Goal: Navigation & Orientation: Find specific page/section

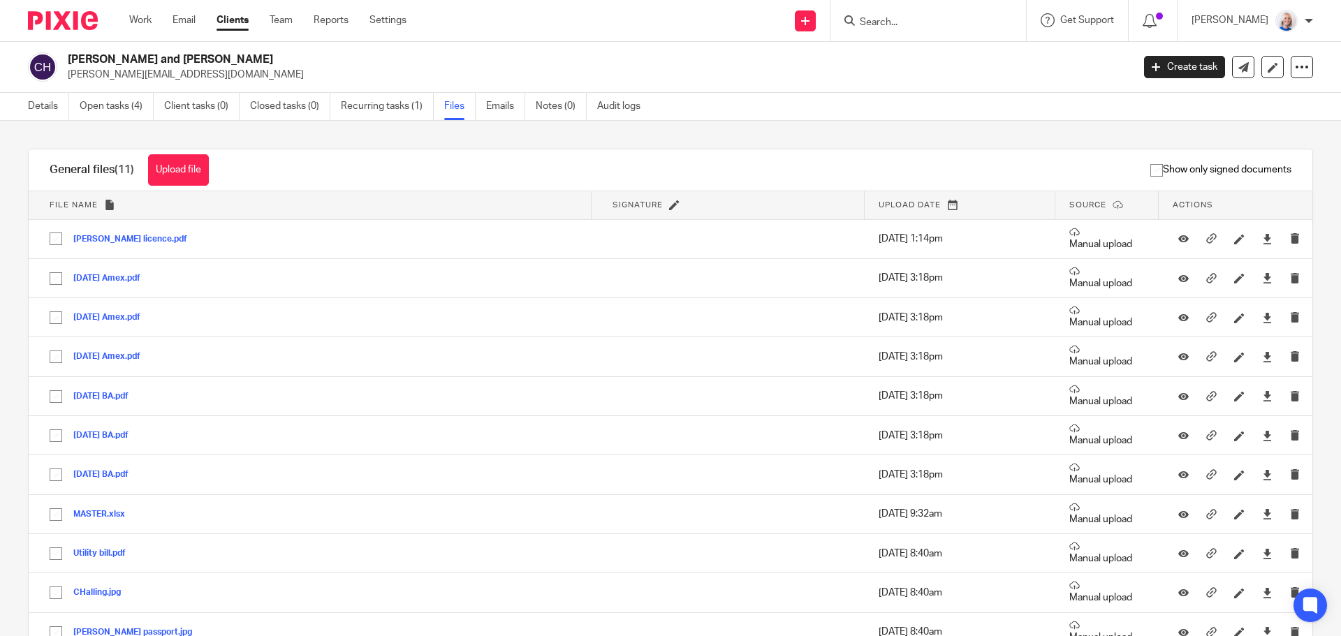
click at [239, 20] on link "Clients" at bounding box center [232, 20] width 32 height 14
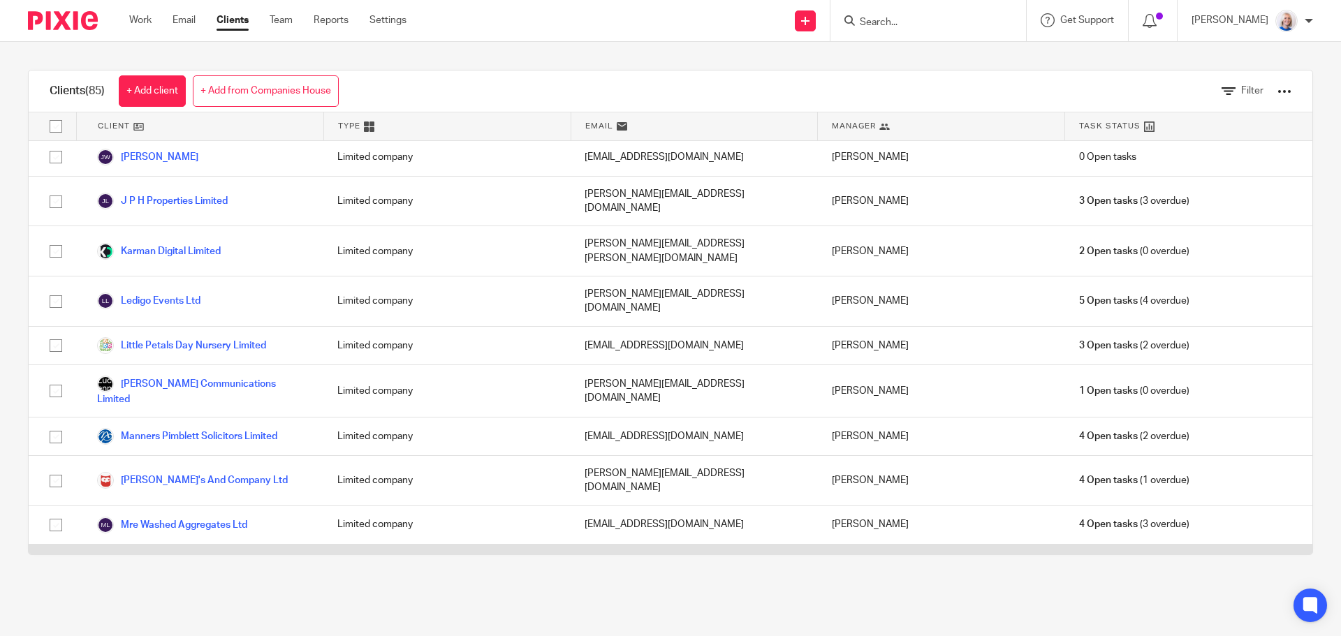
scroll to position [2025, 0]
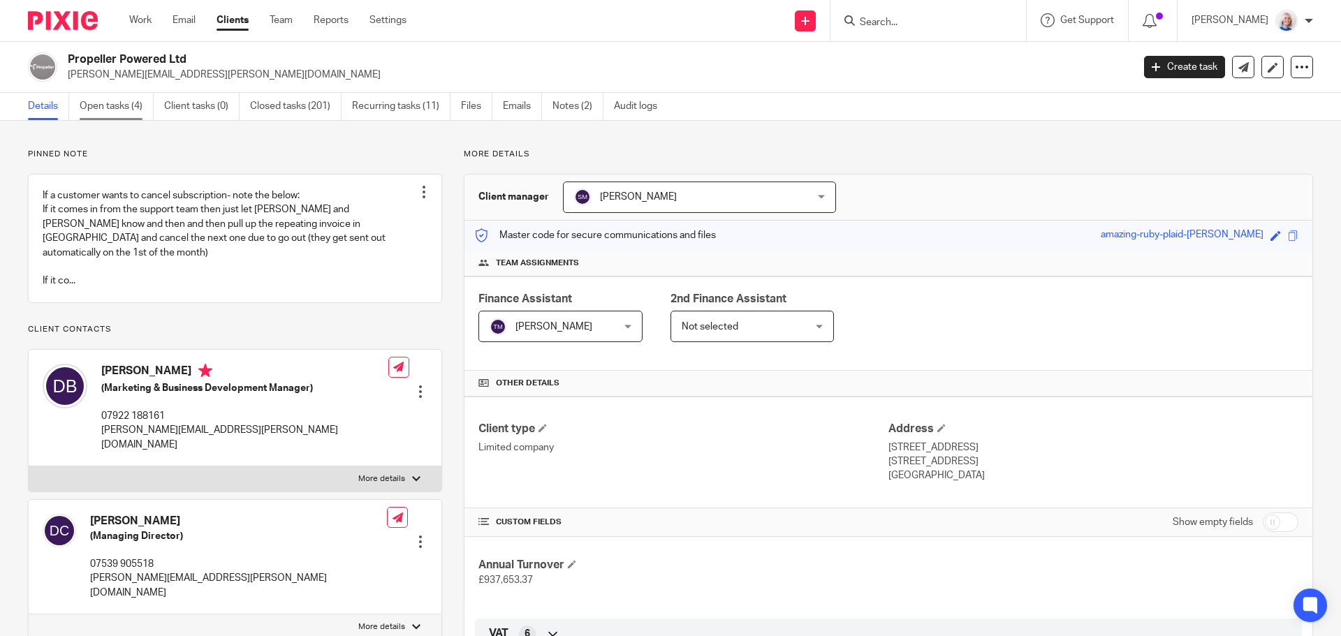
click at [118, 110] on link "Open tasks (4)" at bounding box center [117, 106] width 74 height 27
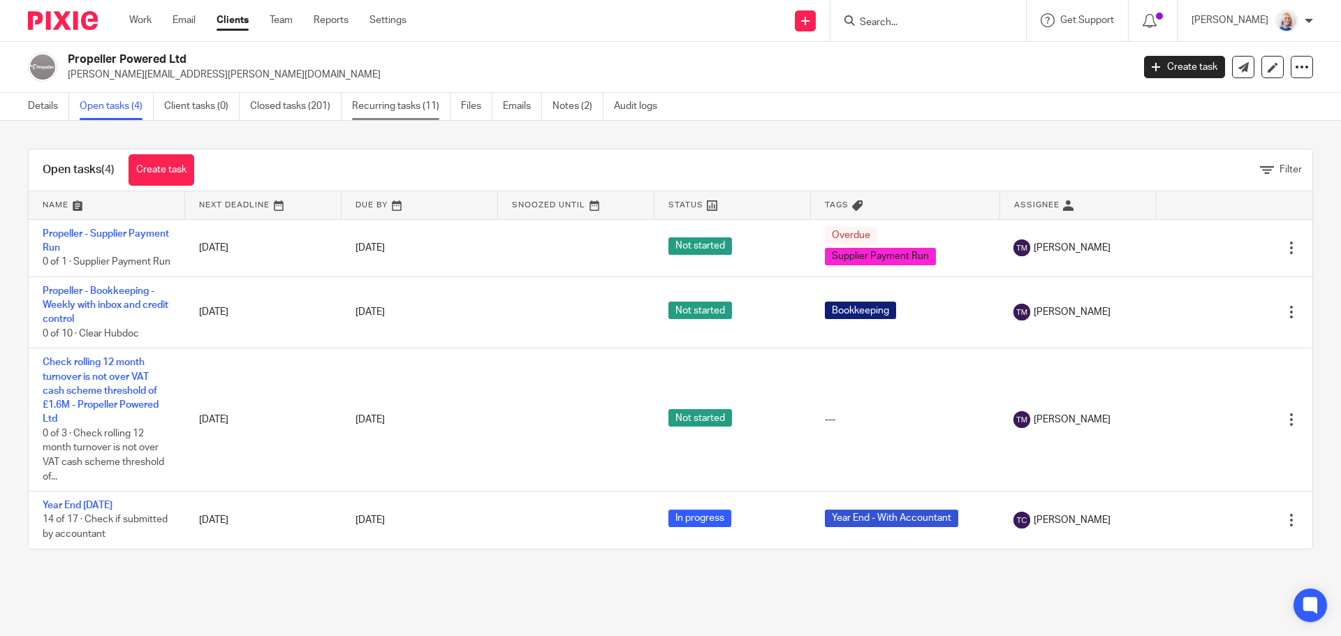
click at [411, 107] on link "Recurring tasks (11)" at bounding box center [401, 106] width 98 height 27
